Goal: Task Accomplishment & Management: Manage account settings

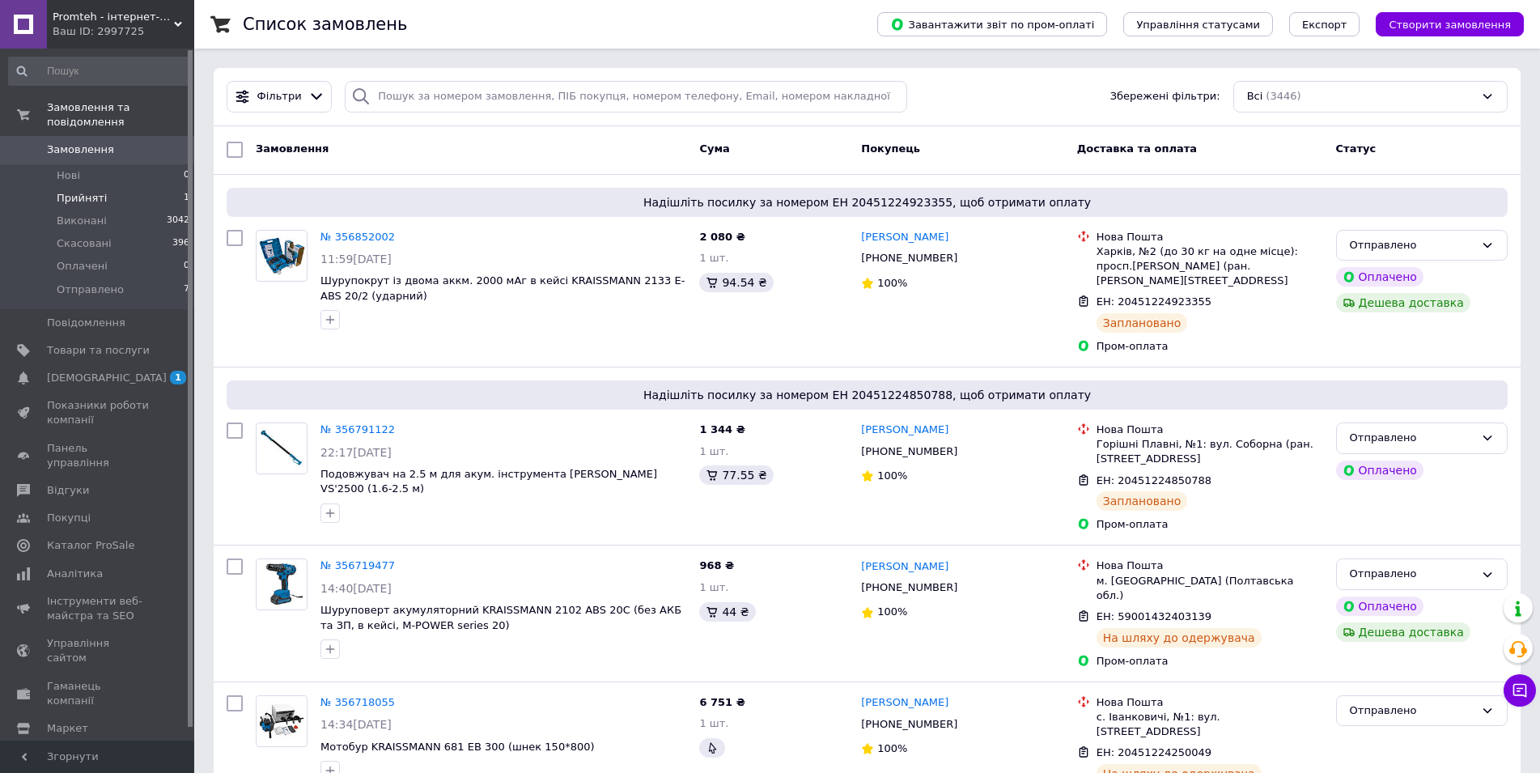
click at [75, 191] on span "Прийняті" at bounding box center [82, 198] width 50 height 15
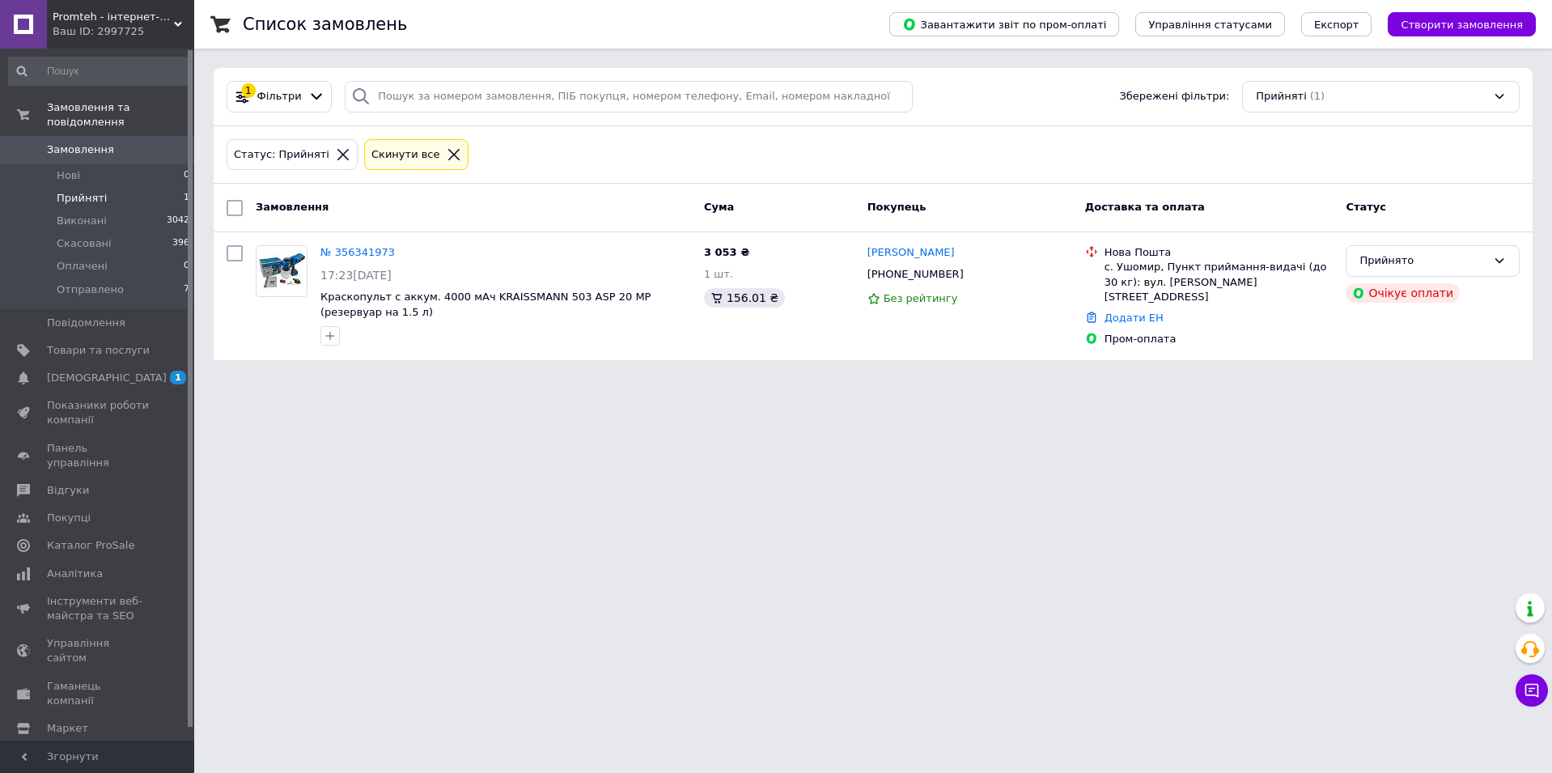
click at [74, 142] on span "Замовлення" at bounding box center [80, 149] width 67 height 15
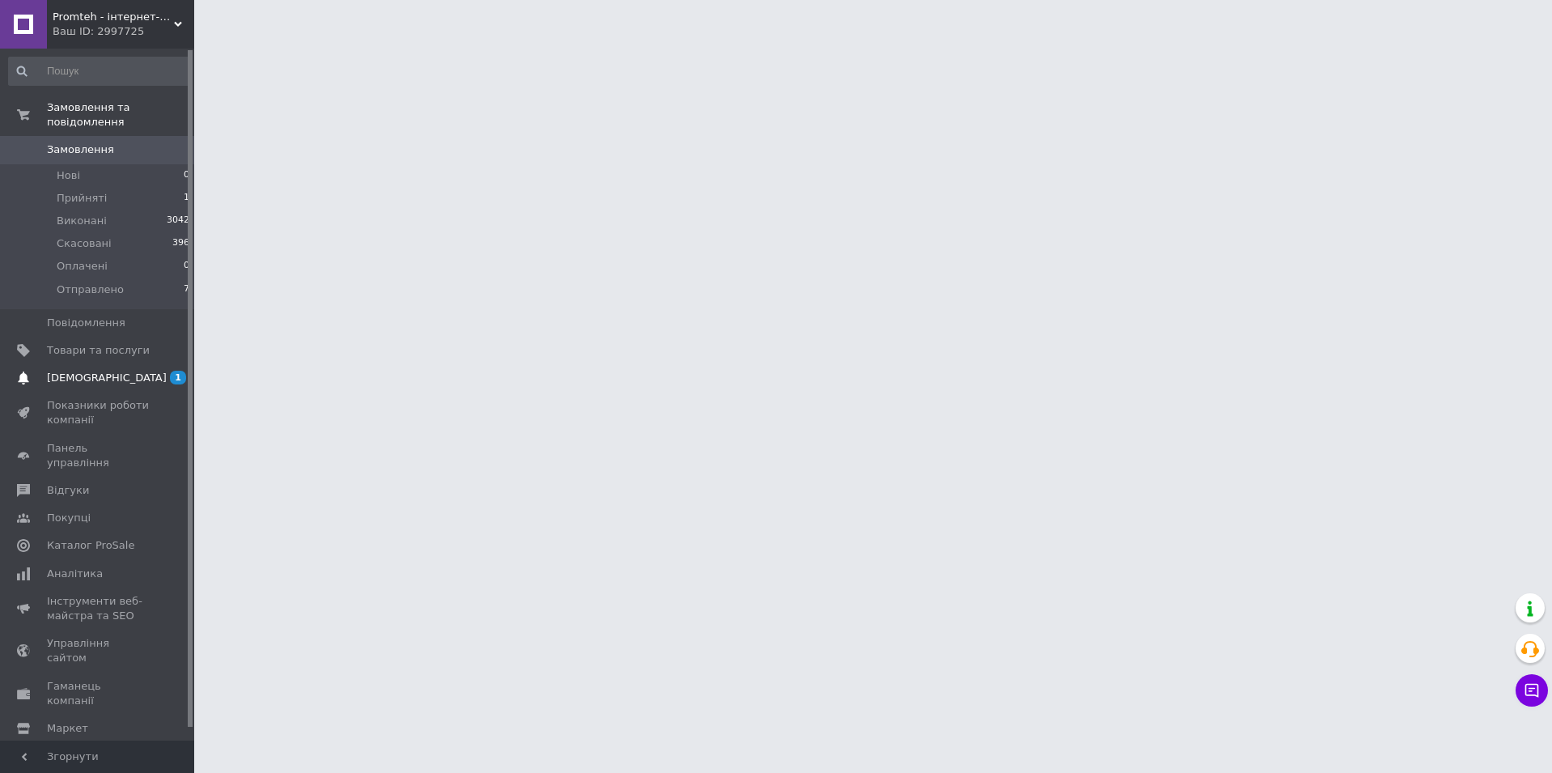
click at [70, 371] on span "[DEMOGRAPHIC_DATA]" at bounding box center [107, 378] width 120 height 15
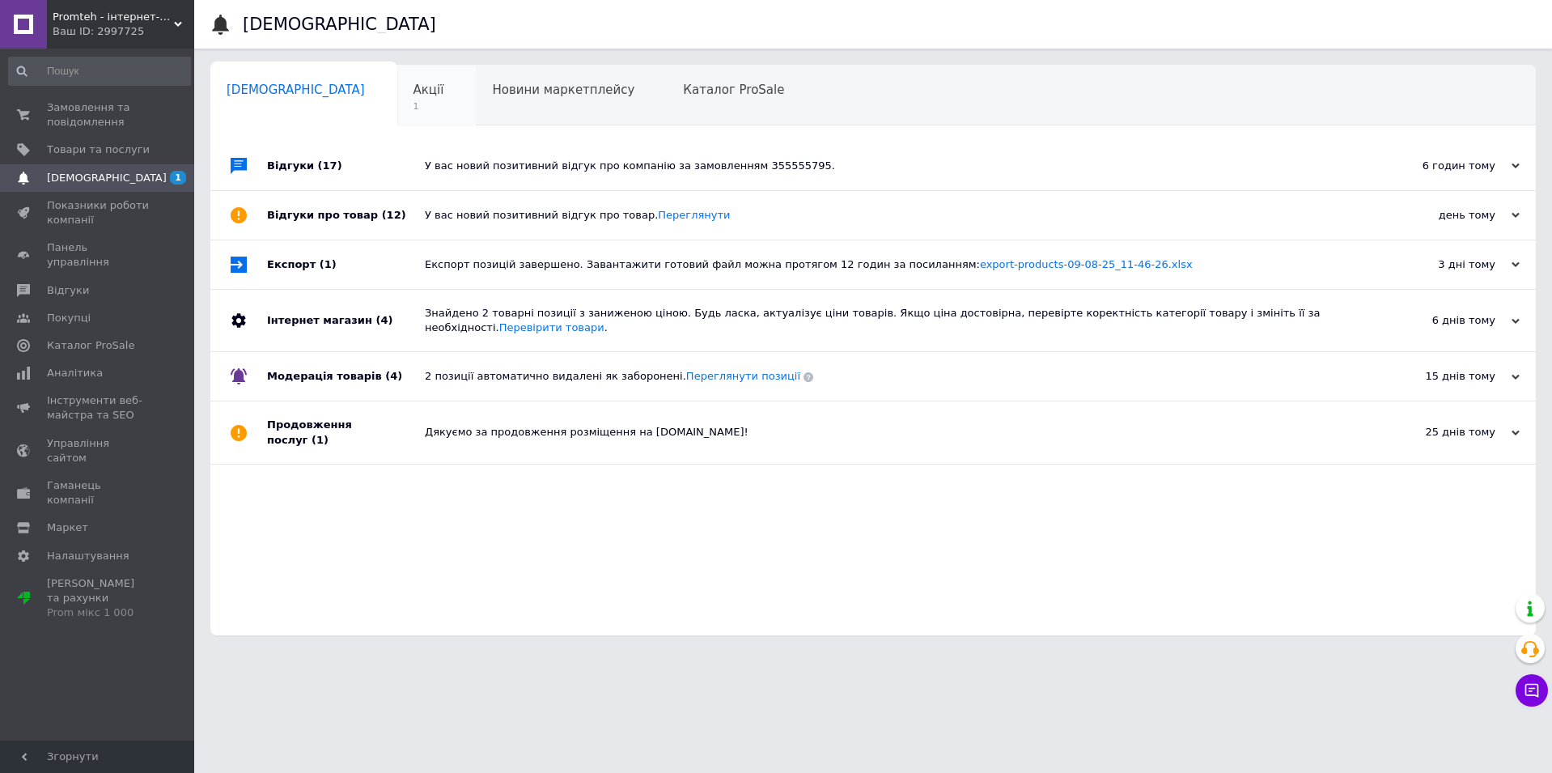
click at [413, 93] on span "Акції" at bounding box center [428, 90] width 31 height 15
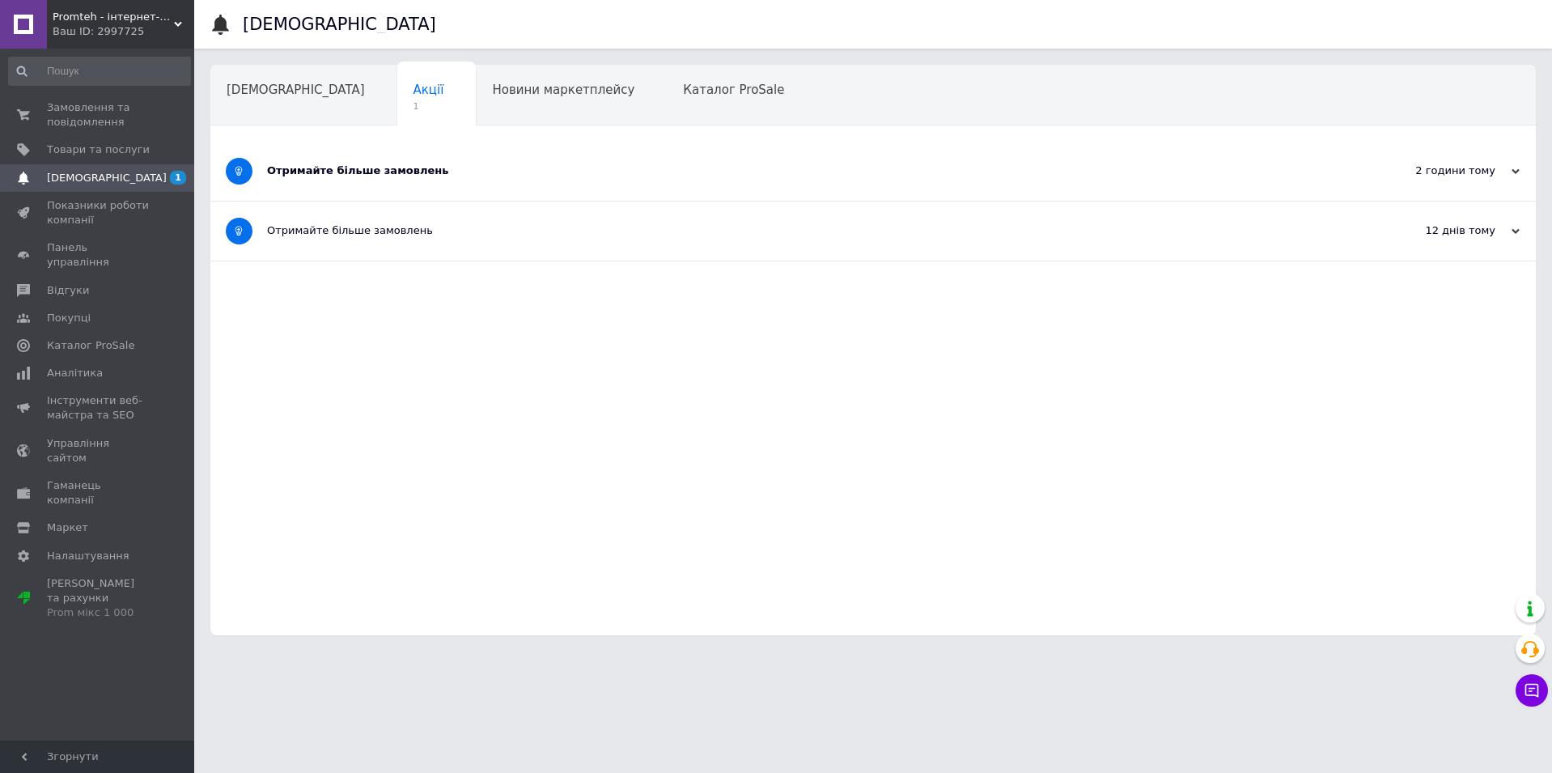
click at [464, 167] on div "Отримайте більше замовлень" at bounding box center [812, 170] width 1091 height 15
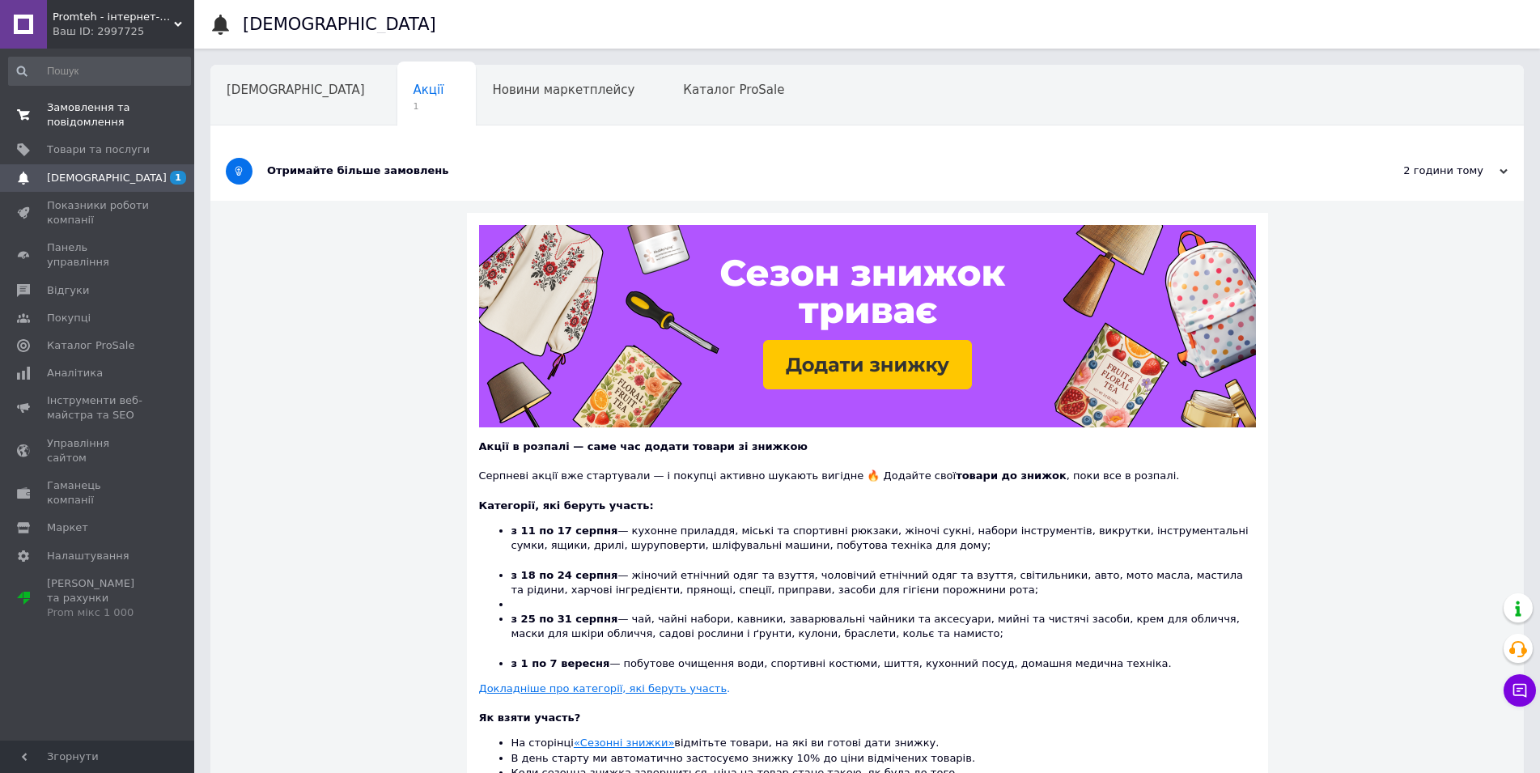
click at [85, 104] on span "Замовлення та повідомлення" at bounding box center [98, 114] width 103 height 29
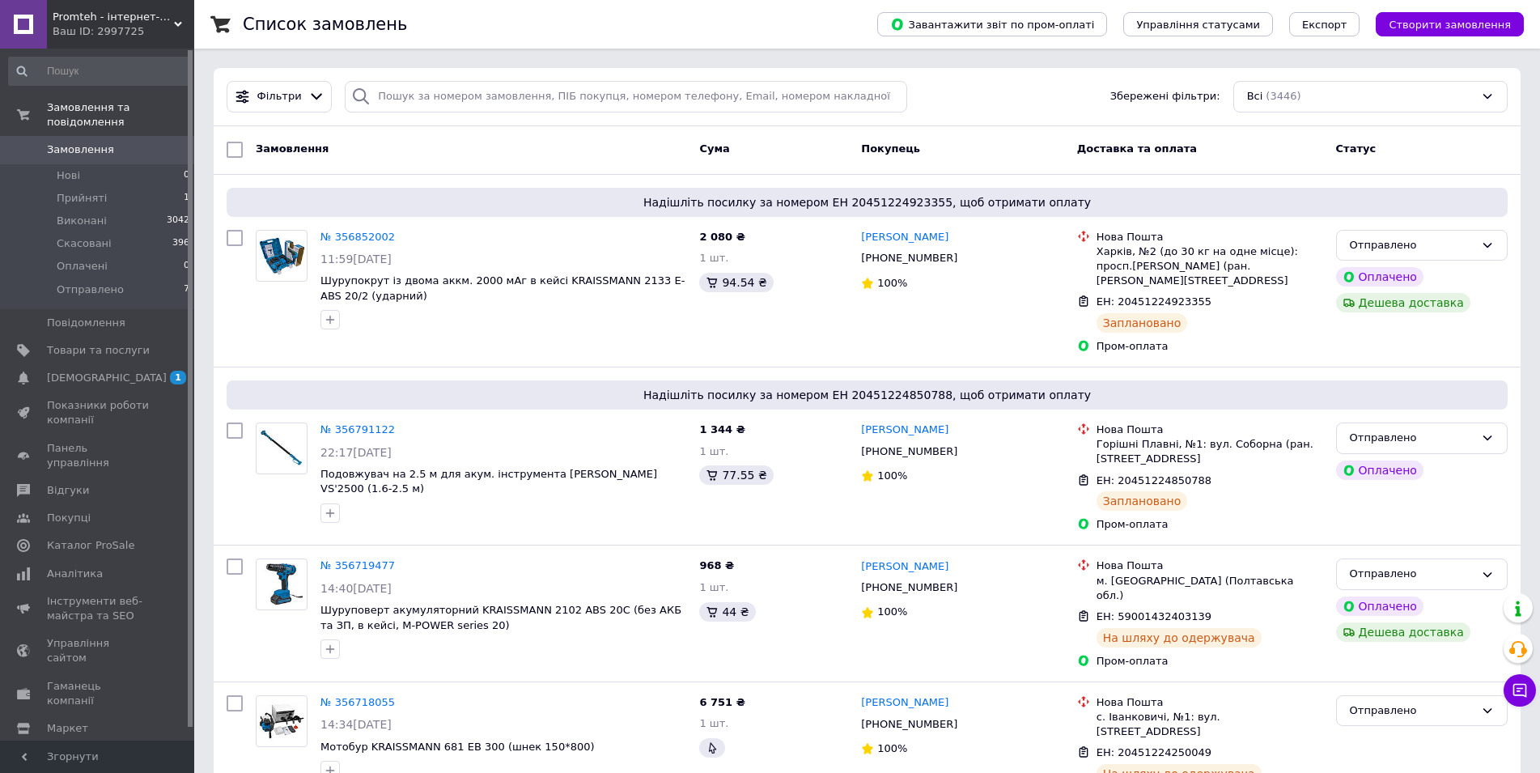
click at [77, 142] on span "Замовлення" at bounding box center [80, 149] width 67 height 15
click at [98, 142] on span "Замовлення" at bounding box center [80, 149] width 67 height 15
